Goal: Communication & Community: Share content

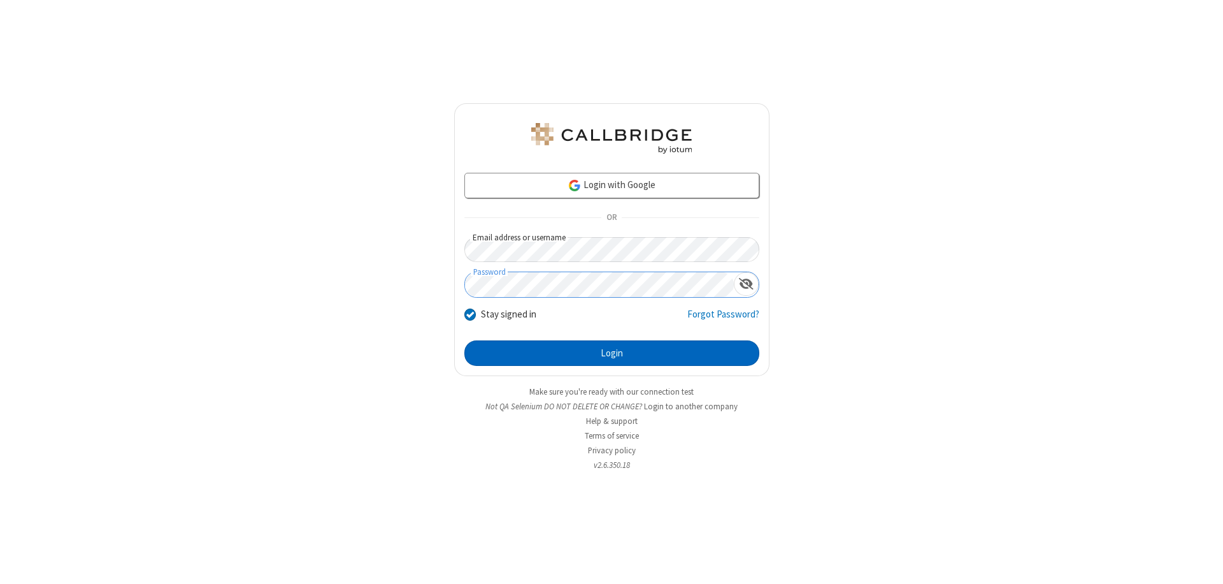
click at [612, 353] on button "Login" at bounding box center [611, 352] width 295 height 25
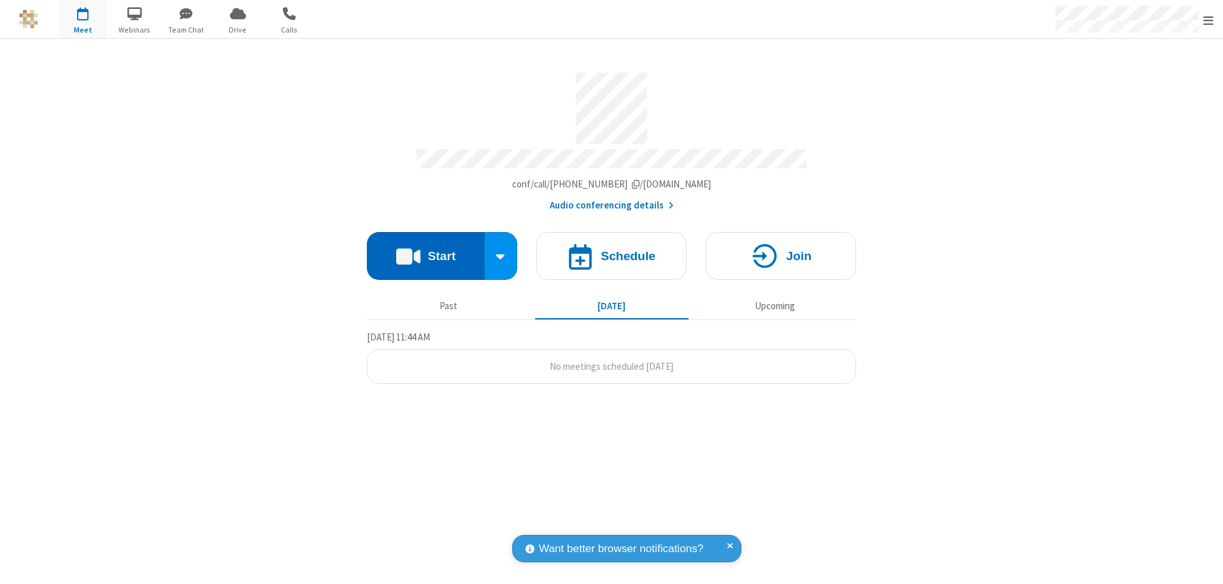
click at [426, 250] on button "Start" at bounding box center [426, 256] width 118 height 48
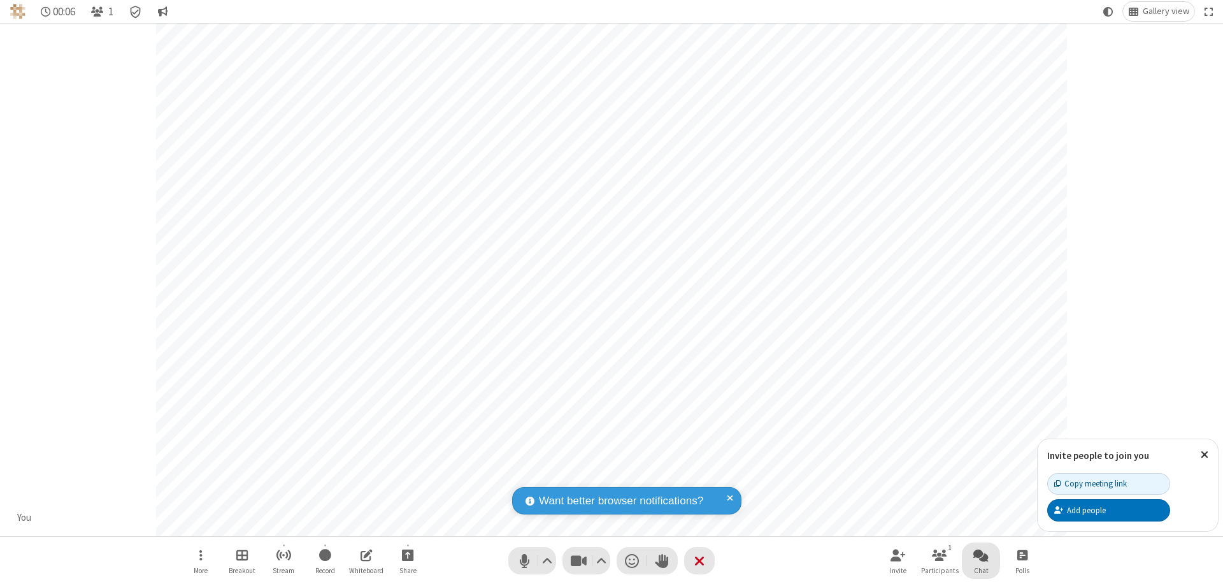
click at [981, 554] on span "Open chat" at bounding box center [980, 555] width 15 height 16
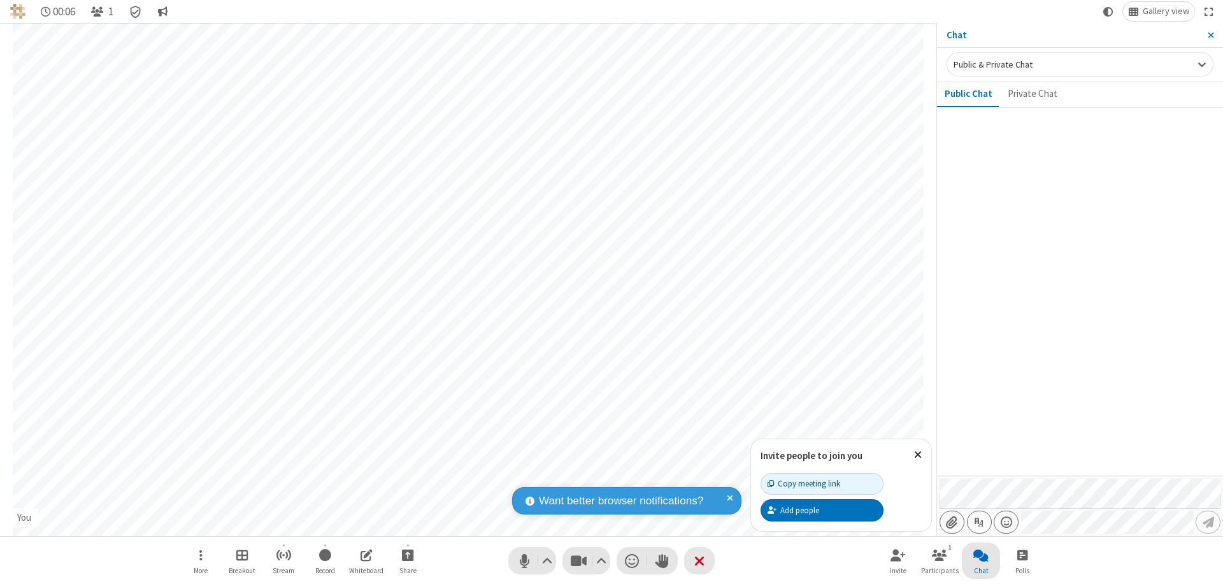
type input "C:\fakepath\doc_test.docx"
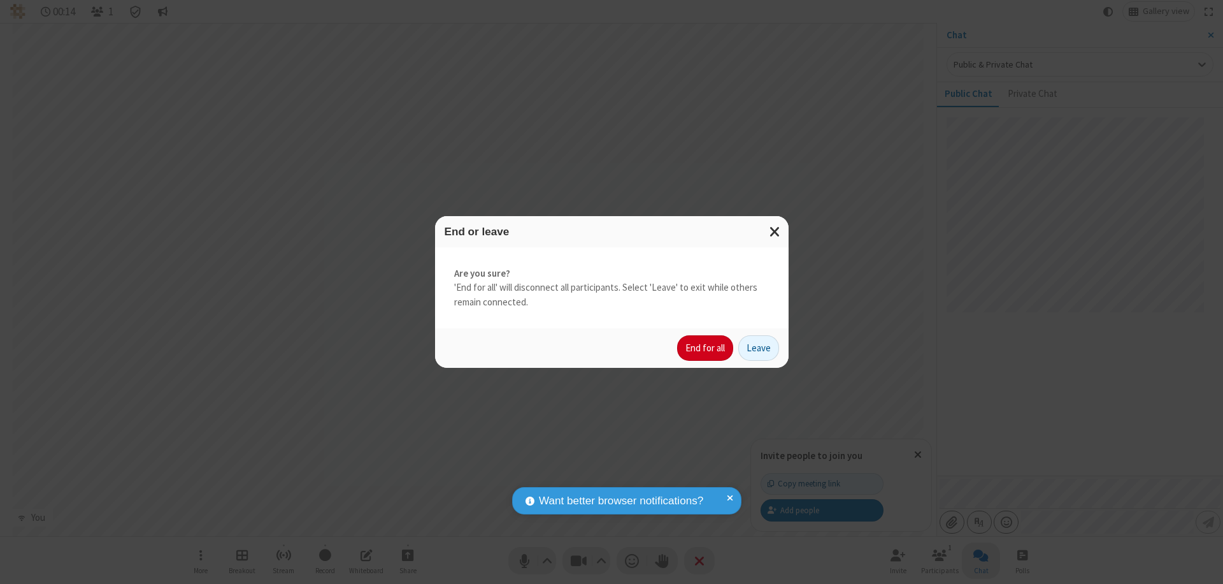
click at [706, 348] on button "End for all" at bounding box center [705, 347] width 56 height 25
